Goal: Find specific page/section: Find specific page/section

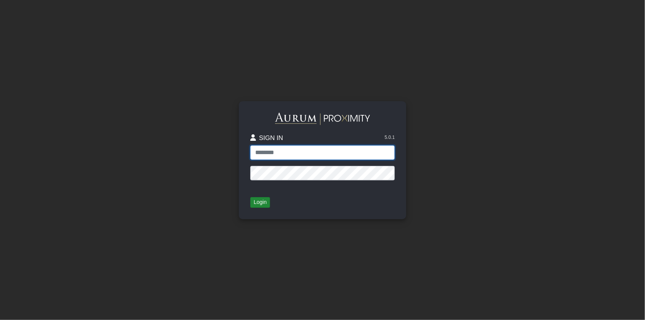
type input "*****"
click at [257, 203] on button "Login" at bounding box center [260, 202] width 20 height 11
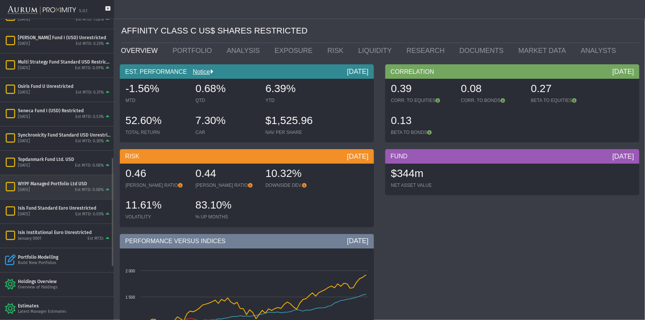
scroll to position [474, 0]
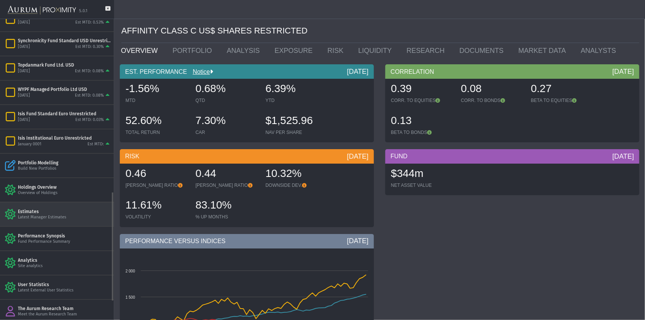
click at [44, 212] on div "Estimates" at bounding box center [64, 211] width 93 height 6
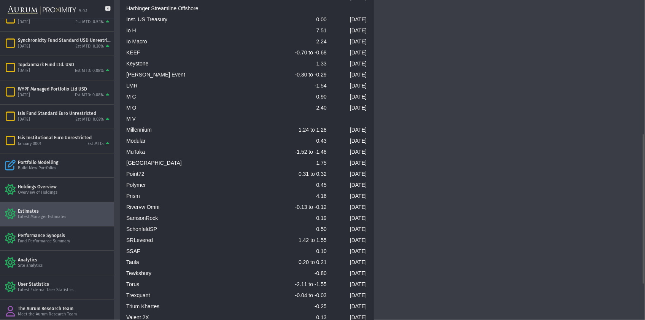
scroll to position [348, 0]
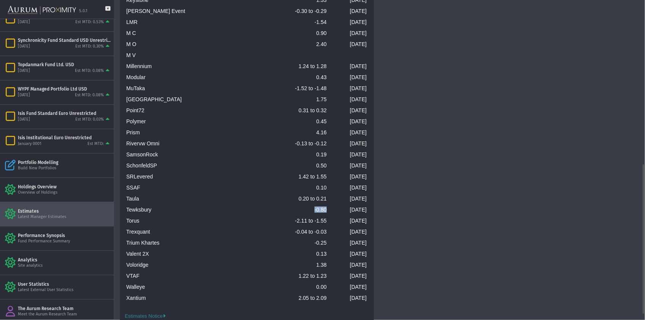
drag, startPoint x: 311, startPoint y: 209, endPoint x: 329, endPoint y: 207, distance: 18.4
click at [329, 207] on td "-0.80" at bounding box center [297, 209] width 64 height 11
